Goal: Information Seeking & Learning: Learn about a topic

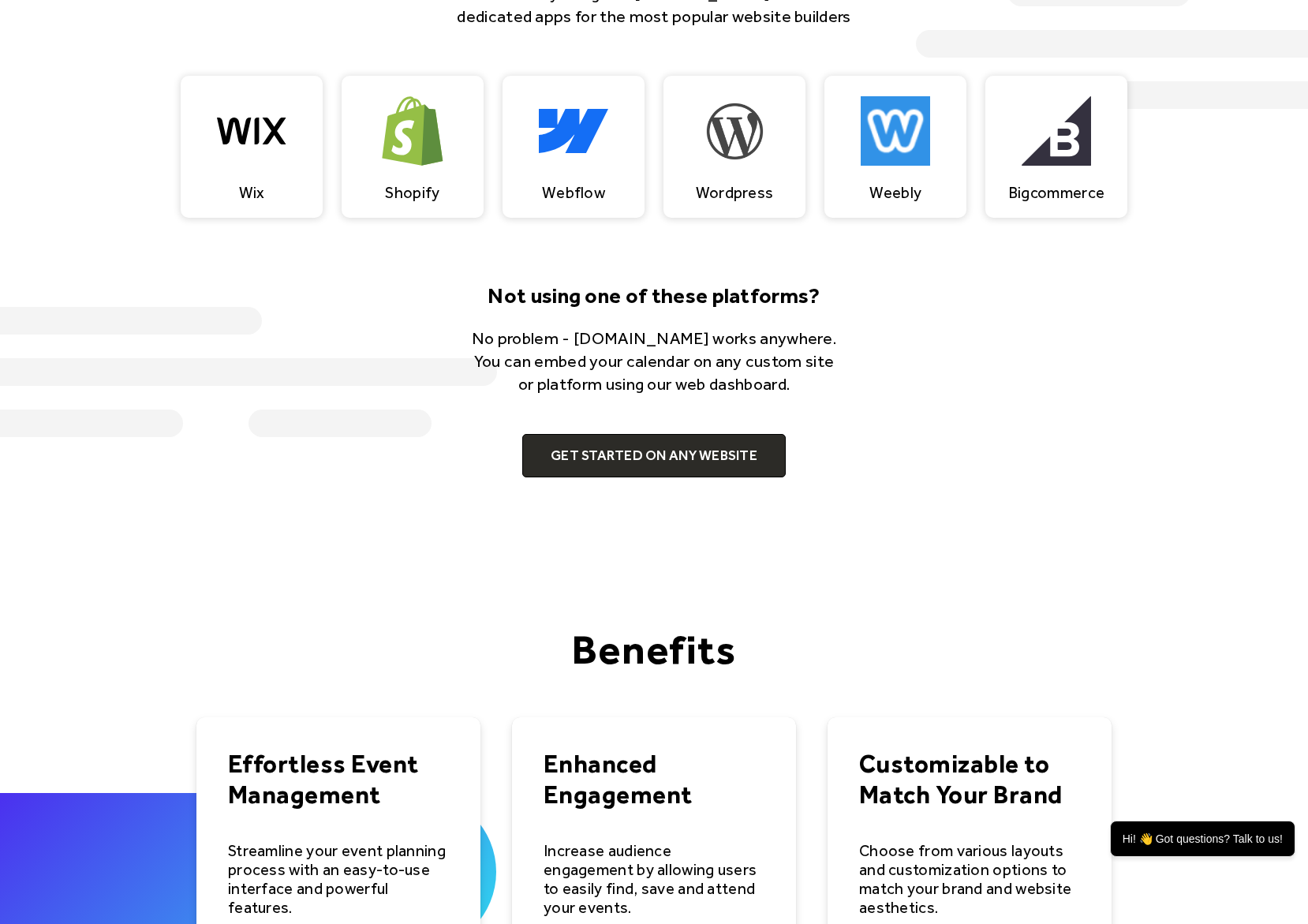
scroll to position [1631, 0]
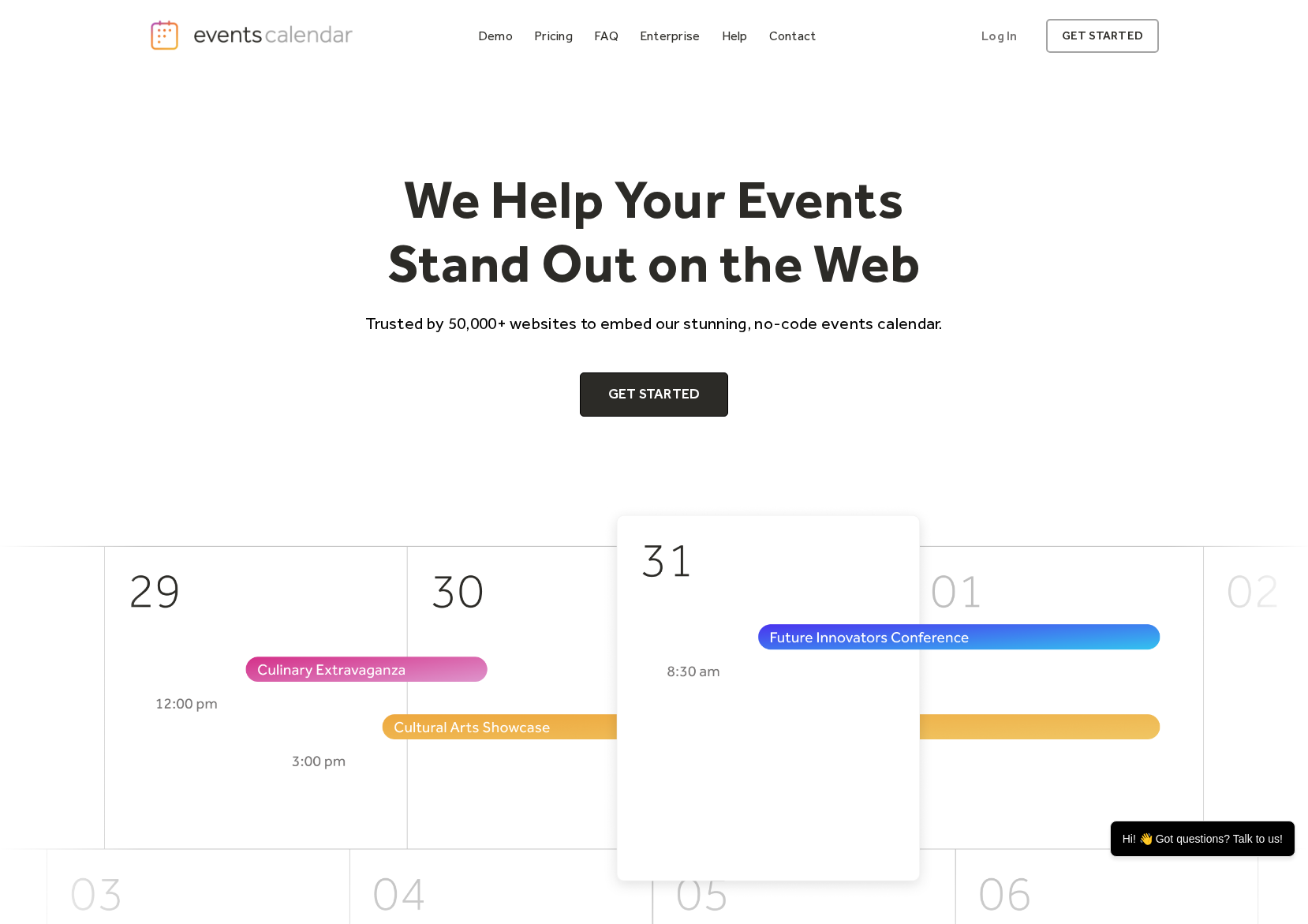
click at [541, 66] on div "Demo Pricing FAQ Enterprise Help Contact Log In Get Started Log In get started" at bounding box center [654, 36] width 1308 height 72
click at [506, 37] on div "Demo" at bounding box center [495, 36] width 35 height 9
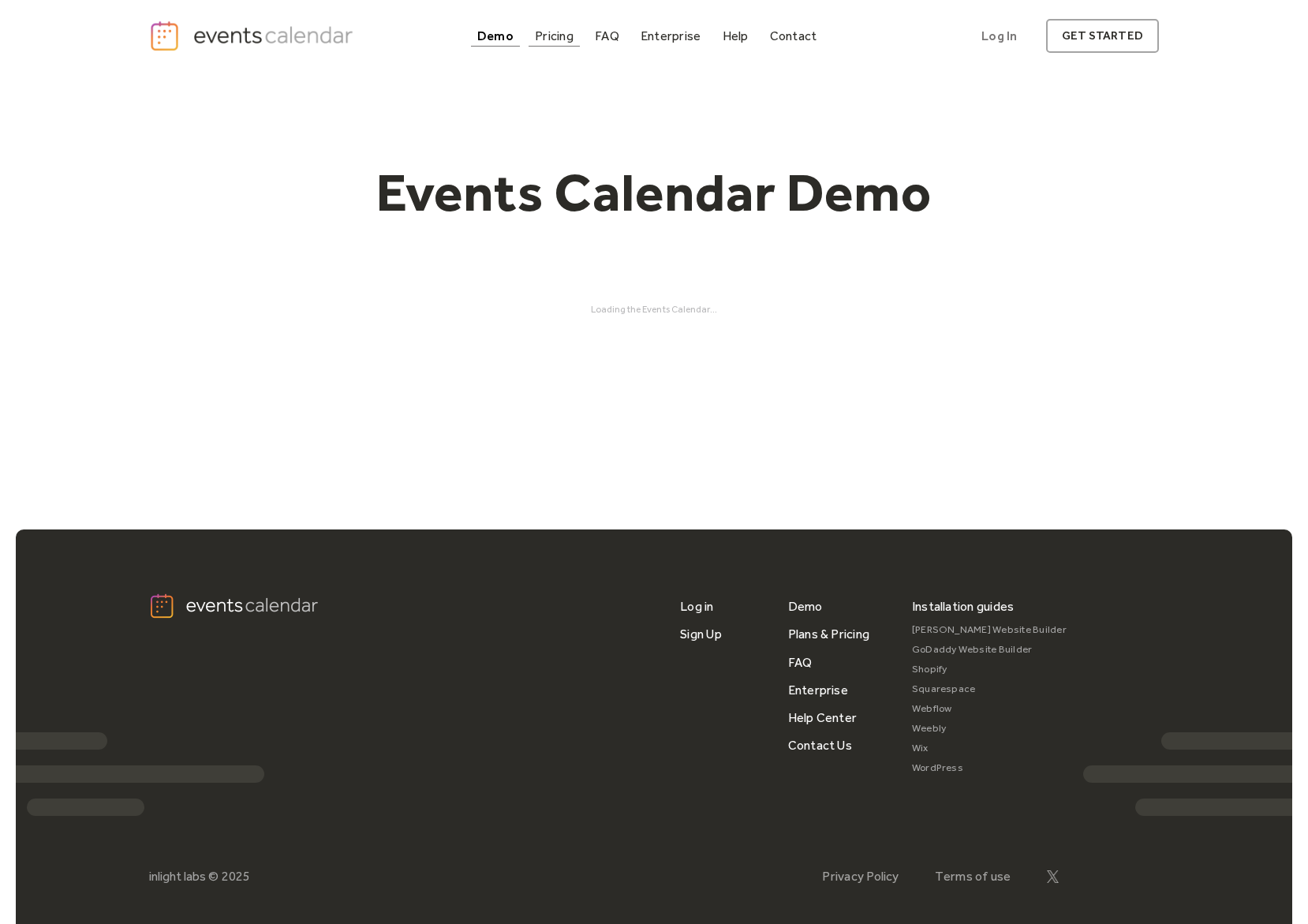
click at [554, 38] on div "Pricing" at bounding box center [554, 36] width 38 height 9
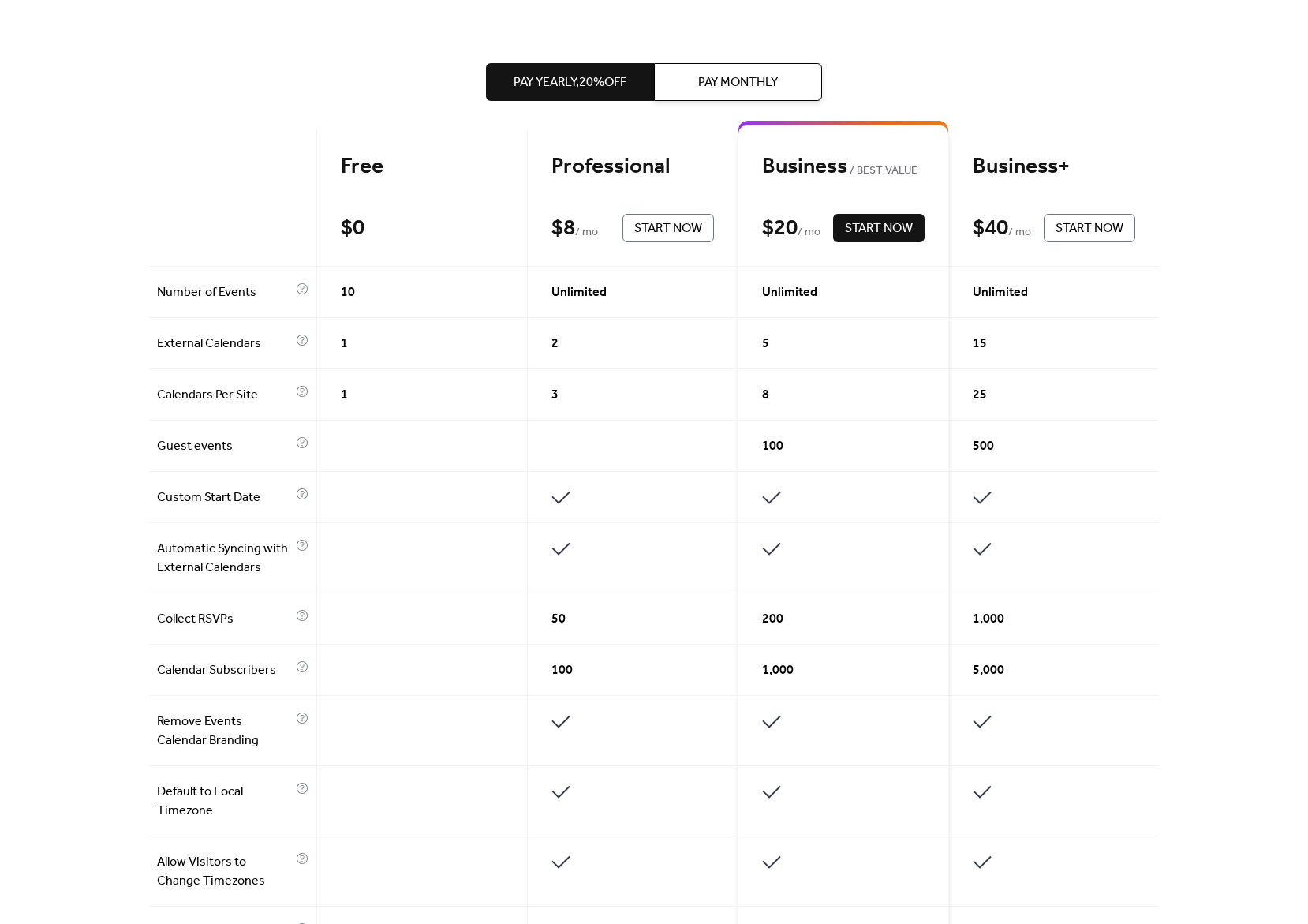
scroll to position [329, 0]
